Goal: Task Accomplishment & Management: Manage account settings

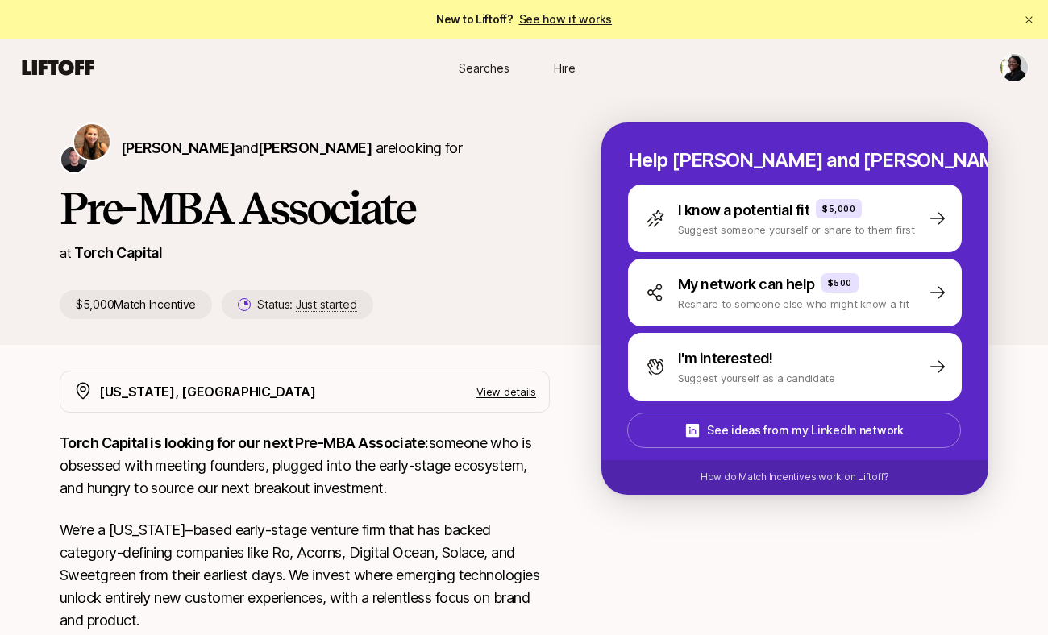
click at [1015, 69] on html "New to Liftoff? See how it works Searches Hire Searches Hire [PERSON_NAME] and …" at bounding box center [524, 317] width 1048 height 635
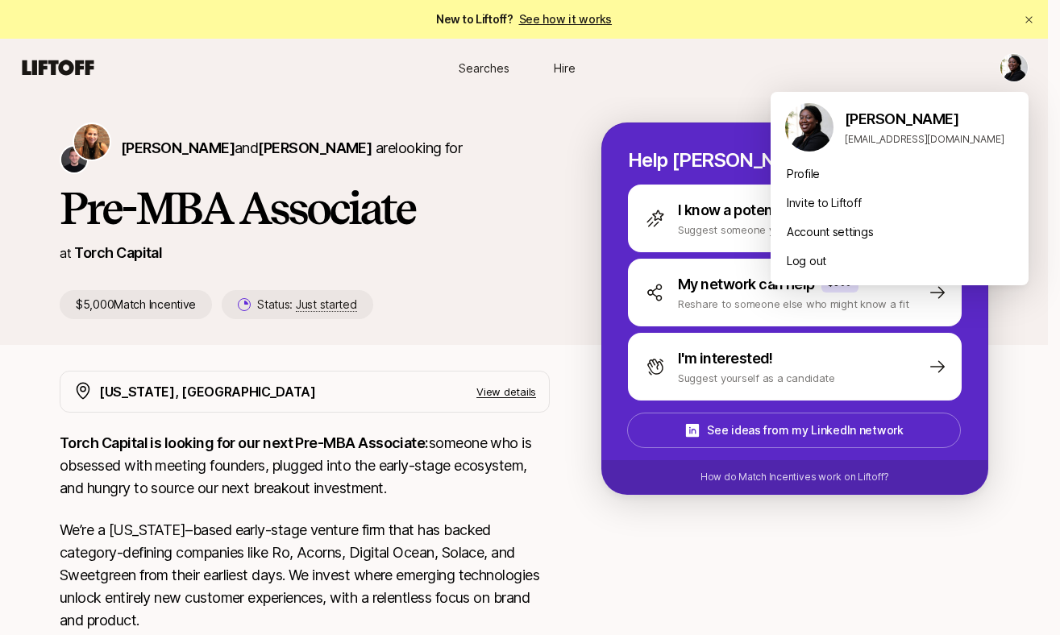
click at [808, 139] on img at bounding box center [809, 127] width 48 height 48
click at [545, 159] on html "New to Liftoff? See how it works Searches Hire Searches Hire [PERSON_NAME] and …" at bounding box center [530, 317] width 1060 height 635
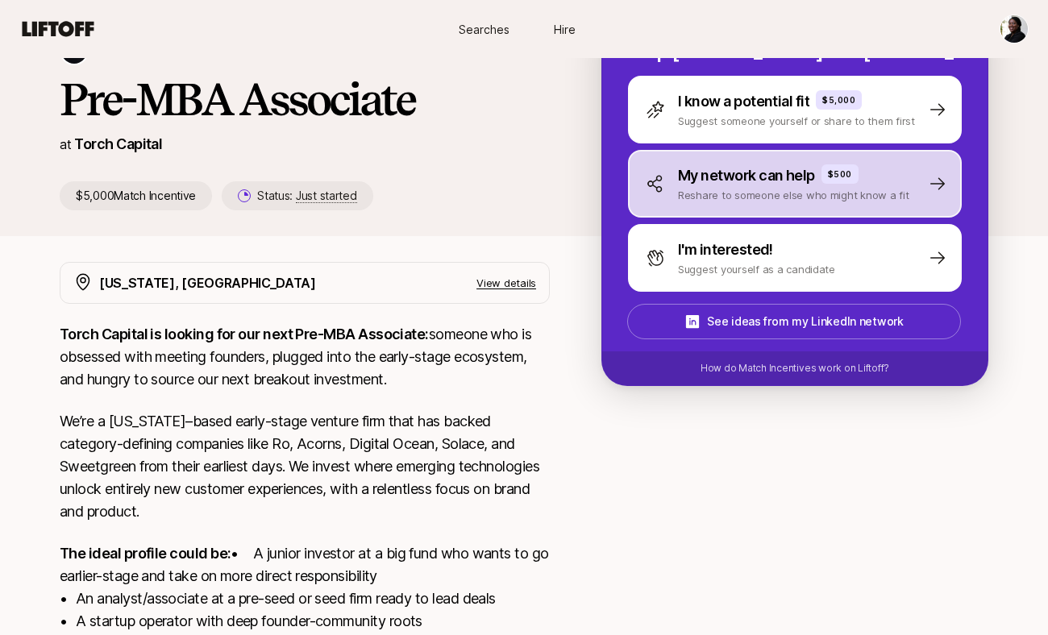
scroll to position [118, 0]
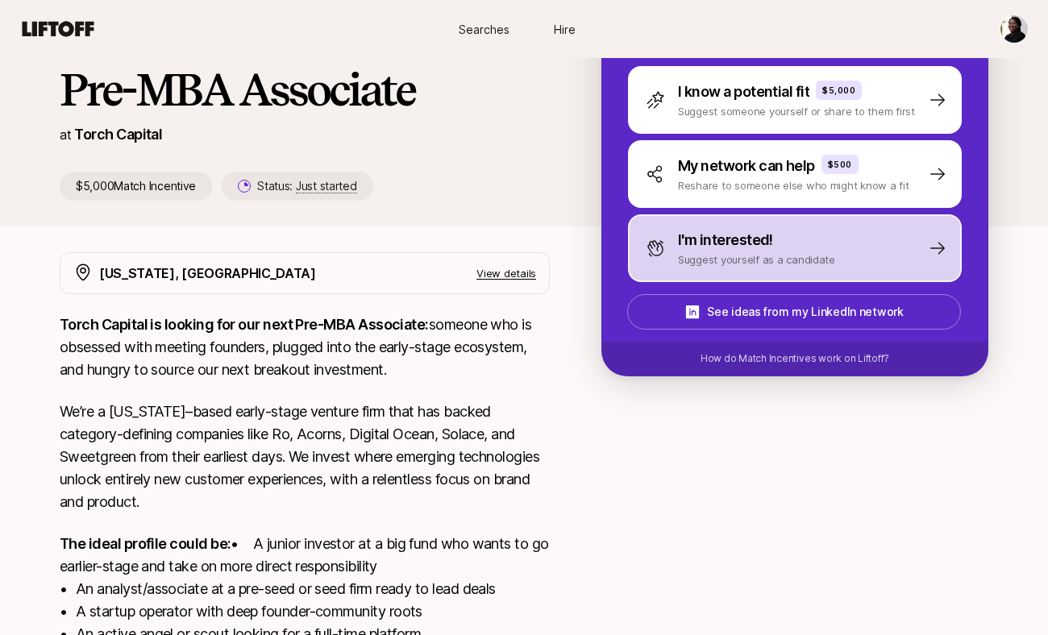
click at [779, 240] on div "I'm interested!" at bounding box center [756, 240] width 157 height 23
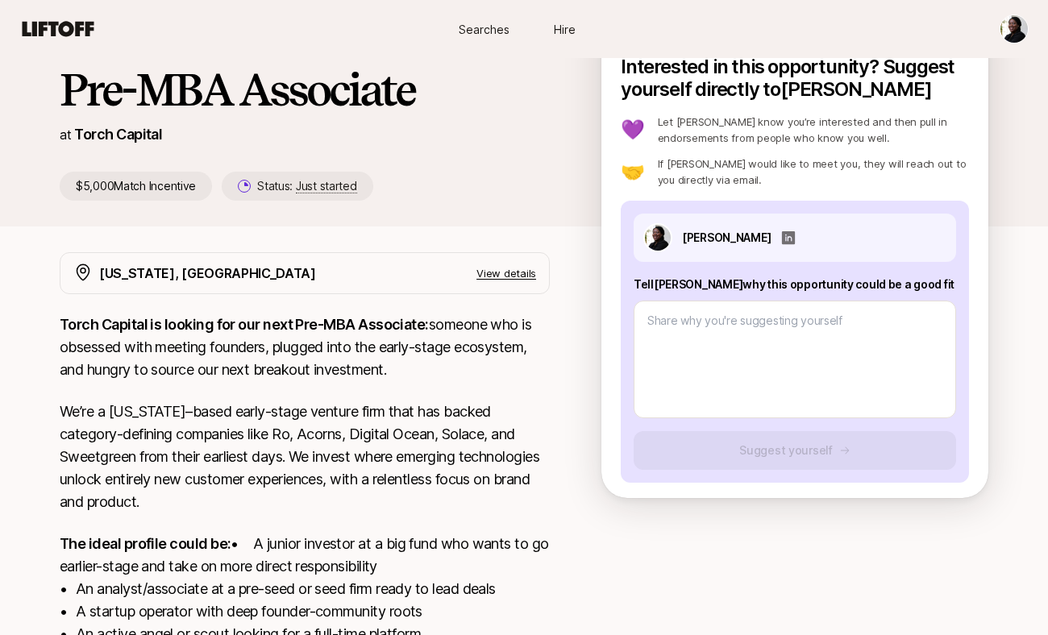
click at [795, 240] on icon at bounding box center [788, 237] width 13 height 13
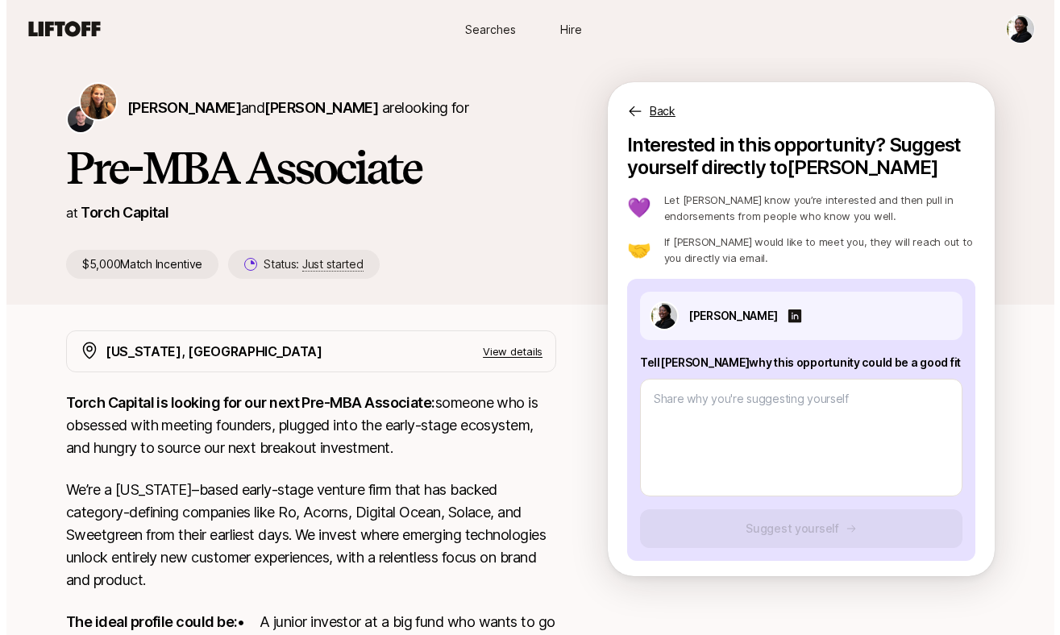
scroll to position [14, 0]
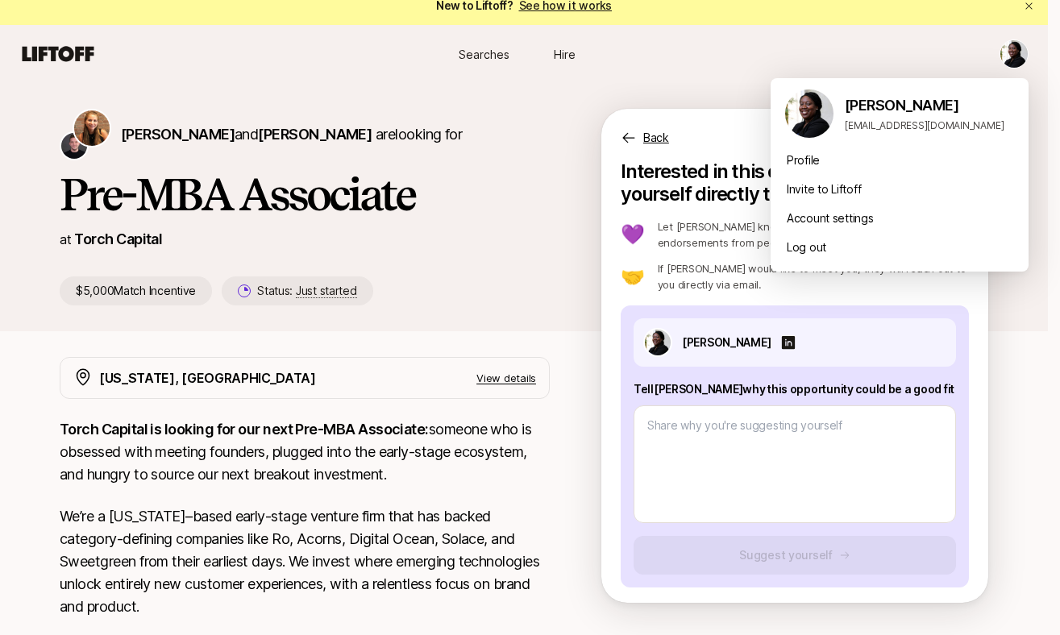
click at [1019, 51] on html "New to Liftoff? See how it works Searches Hire Searches Hire [PERSON_NAME] and …" at bounding box center [530, 303] width 1060 height 635
click at [880, 217] on div "Account settings" at bounding box center [900, 218] width 258 height 29
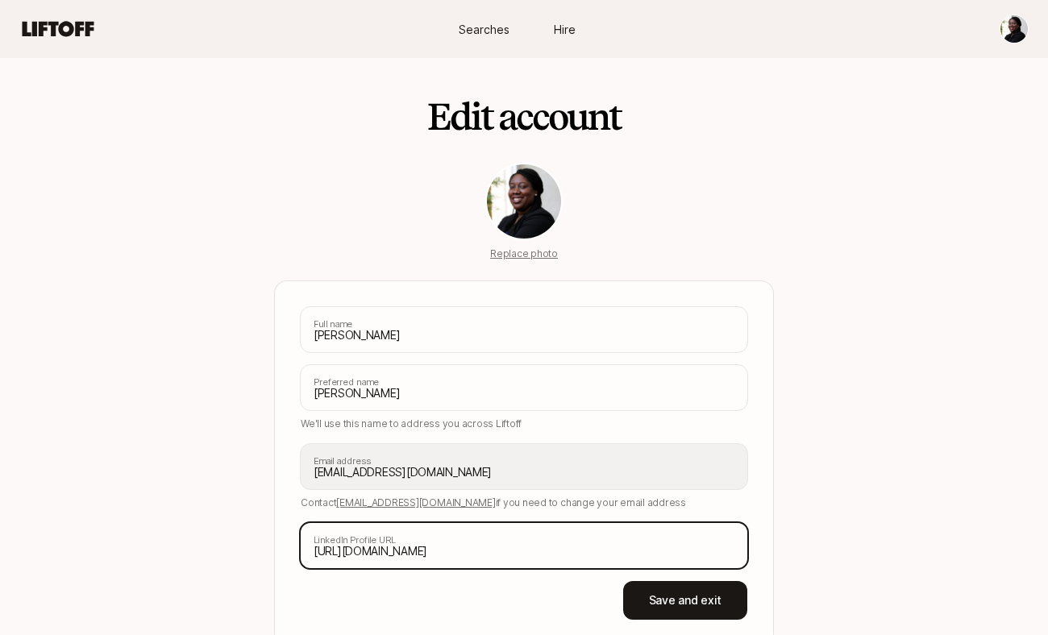
click at [502, 556] on input "[URL][DOMAIN_NAME]" at bounding box center [524, 545] width 447 height 45
paste input "[URL][DOMAIN_NAME][PERSON_NAME]"
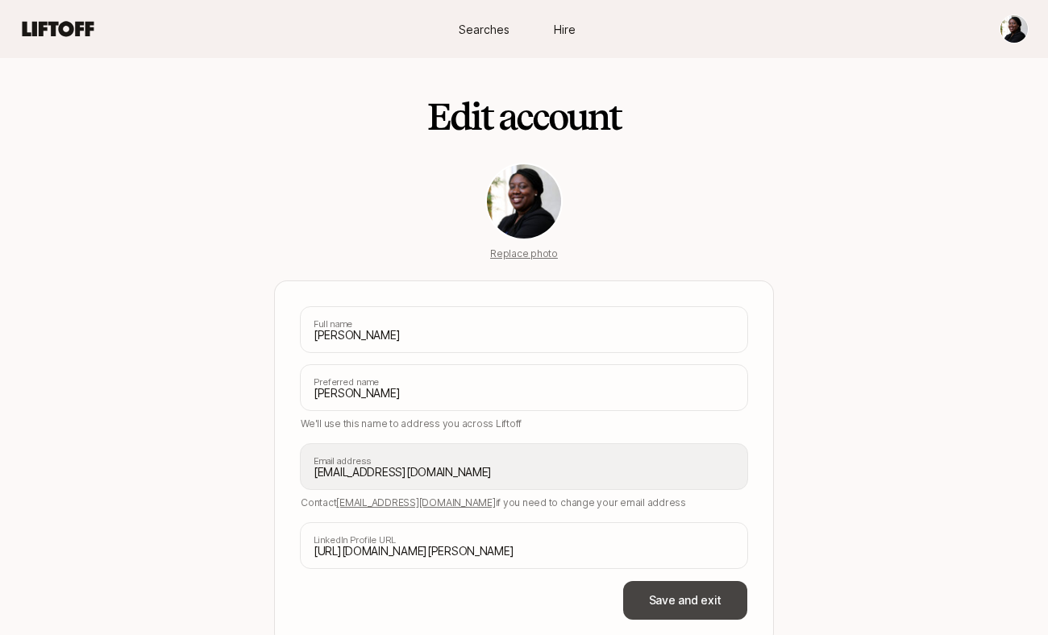
click at [683, 596] on button "Save and exit" at bounding box center [685, 600] width 124 height 39
type input "[URL][DOMAIN_NAME]"
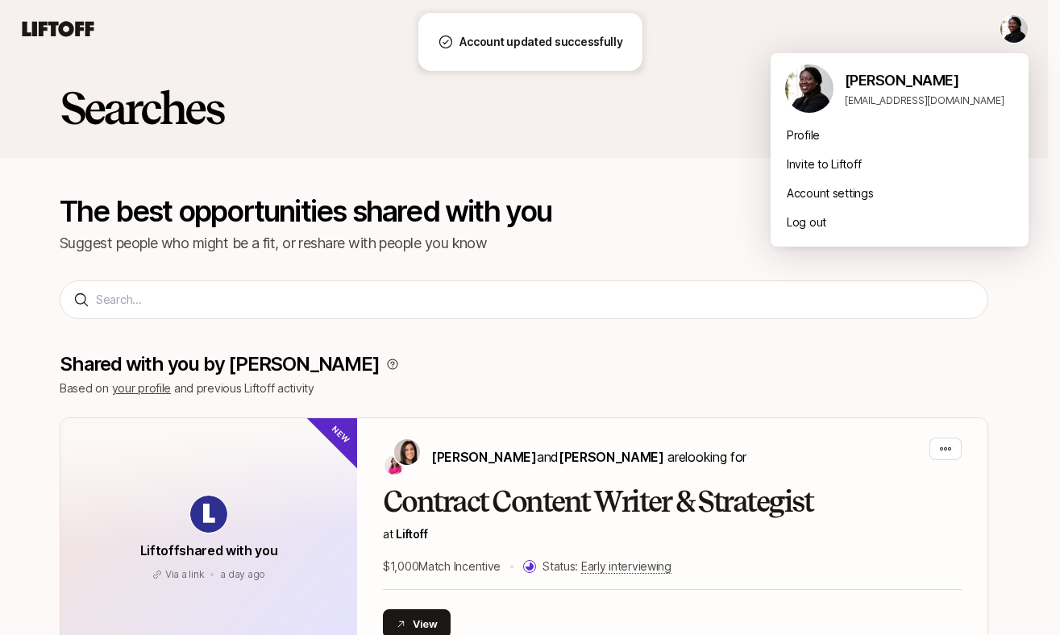
click at [1022, 32] on html "Searches Hire Searches Hire Searches The best opportunities shared with you Sug…" at bounding box center [530, 317] width 1060 height 635
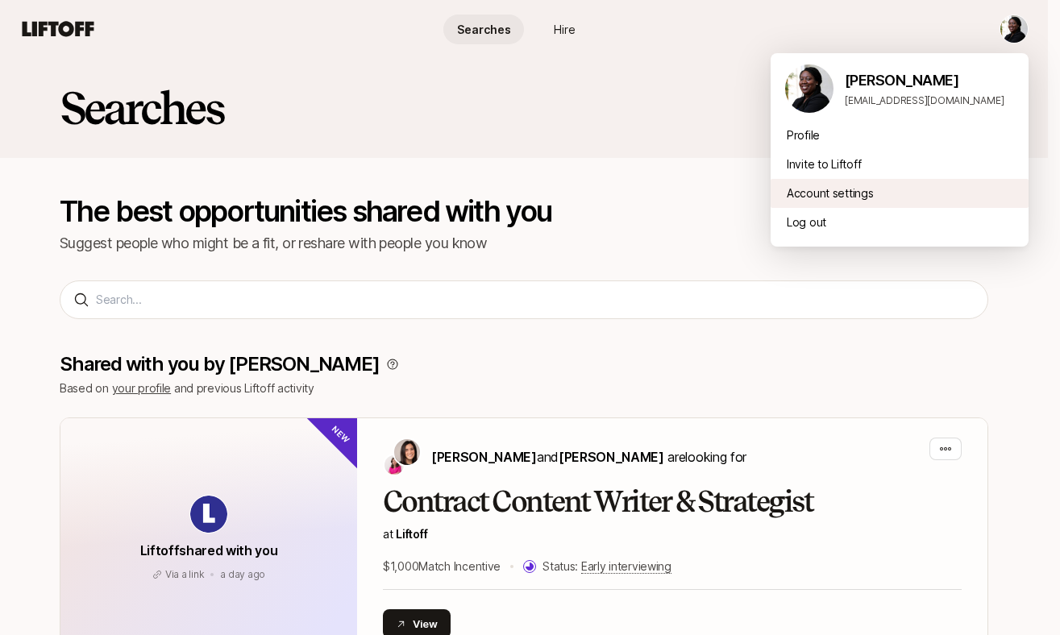
click at [832, 196] on div "Account settings" at bounding box center [900, 193] width 258 height 29
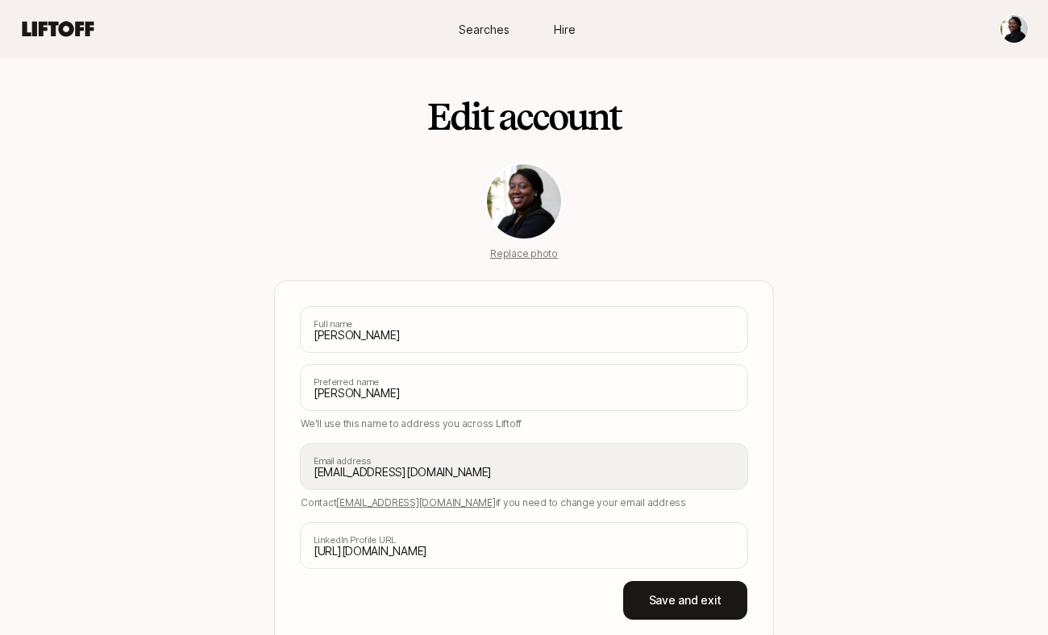
click at [526, 255] on p "Replace photo" at bounding box center [524, 254] width 68 height 15
click at [555, 258] on input "Replace photo" at bounding box center [556, 259] width 3 height 3
type input "C:\fakepath\Buenaga-Levis_DSC01110.jpeg"
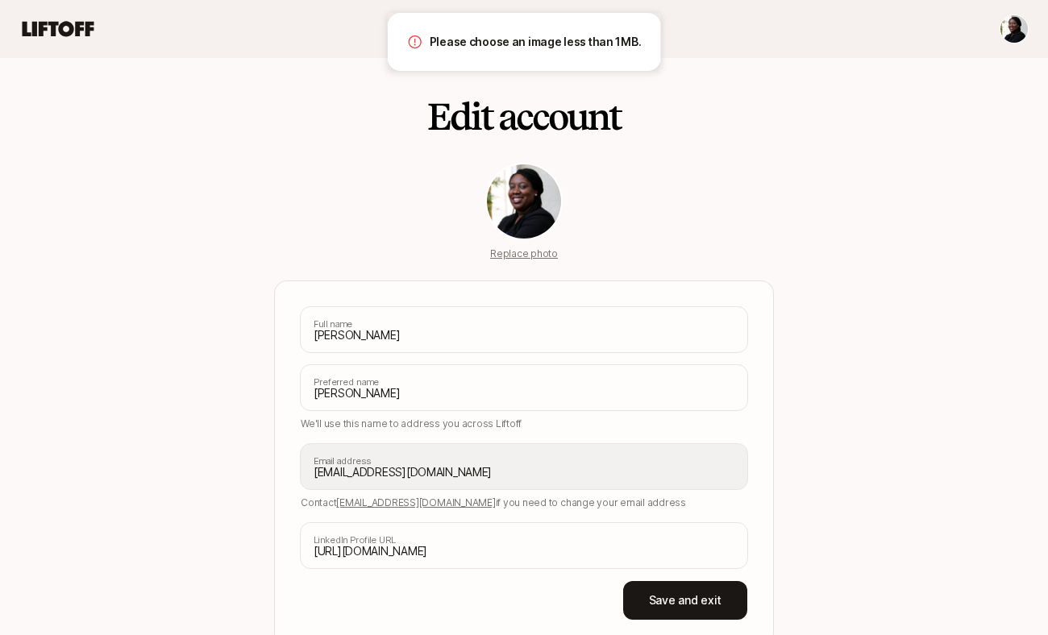
click at [523, 193] on img at bounding box center [524, 201] width 74 height 74
click at [522, 255] on p "Replace photo" at bounding box center [524, 254] width 68 height 15
click at [555, 258] on input "Replace photo" at bounding box center [556, 259] width 3 height 3
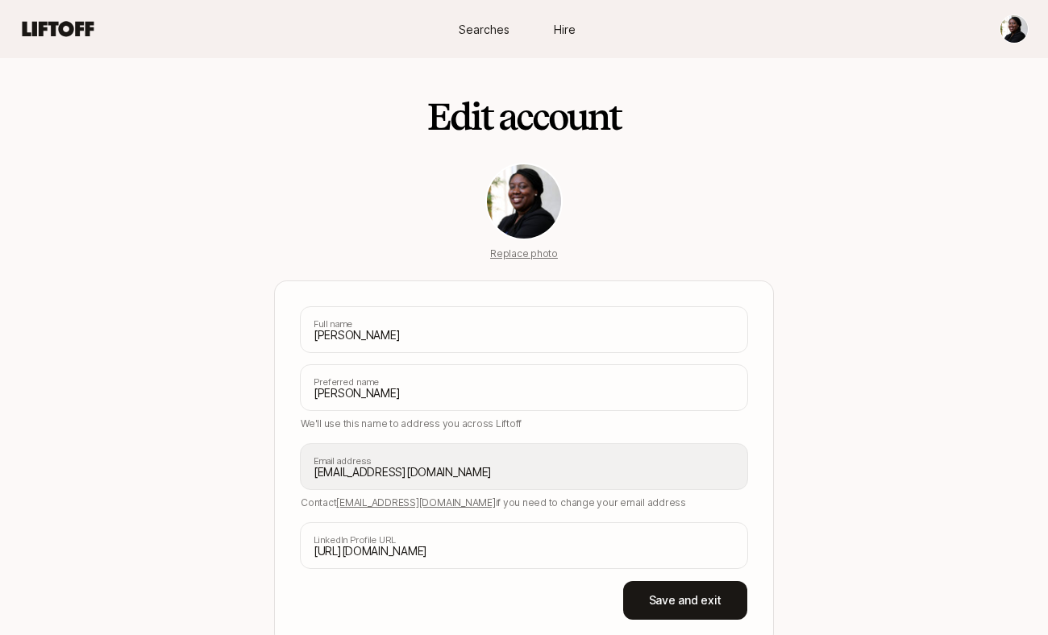
type input "C:\fakepath\Buenaga-Levis_DSC01110.jpeg"
click at [530, 256] on p "Replace photo" at bounding box center [524, 254] width 68 height 15
click at [555, 258] on input "Replace photo" at bounding box center [556, 259] width 3 height 3
